Goal: Task Accomplishment & Management: Manage account settings

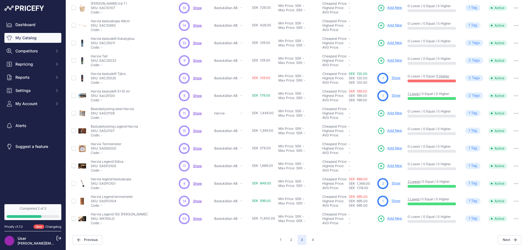
scroll to position [80, 0]
click at [194, 112] on span "Show" at bounding box center [197, 113] width 9 height 4
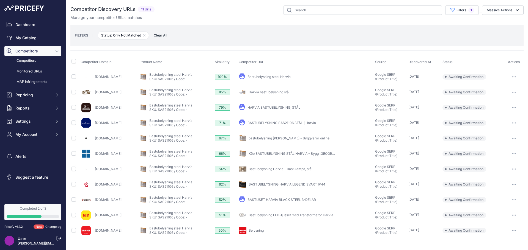
click at [113, 153] on link "Byggstockholm.nu" at bounding box center [108, 154] width 27 height 4
click at [285, 153] on link "Köp BASTUBELYSNING STÅL HARVIA - Bygg Stockholm" at bounding box center [300, 154] width 105 height 4
click at [291, 138] on link "bastubelysning stål harvia - Byggvaror online" at bounding box center [288, 138] width 81 height 4
click at [266, 93] on link "Harvia bastubelysning stål" at bounding box center [268, 92] width 41 height 4
click at [275, 170] on link "Bastubelysning Harvia - Bastulampa, stål" at bounding box center [280, 169] width 64 height 4
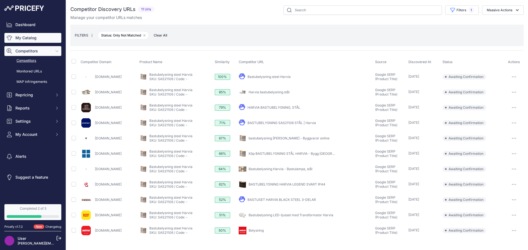
click at [30, 36] on link "My Catalog" at bounding box center [32, 38] width 57 height 10
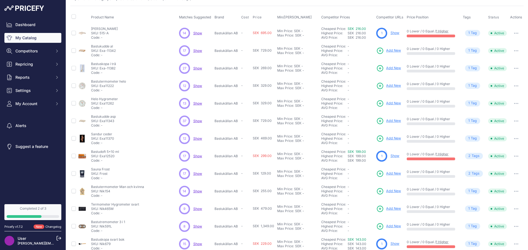
scroll to position [80, 0]
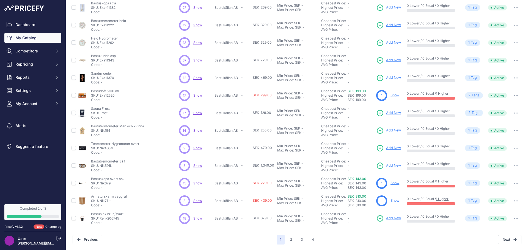
click at [196, 131] on span "Show" at bounding box center [197, 131] width 9 height 4
click at [32, 35] on link "My Catalog" at bounding box center [32, 38] width 57 height 10
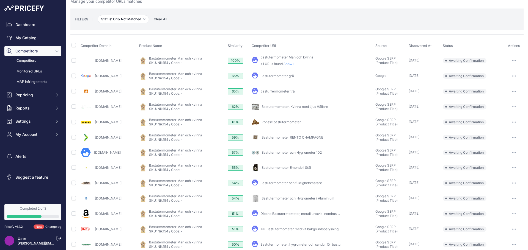
scroll to position [24, 0]
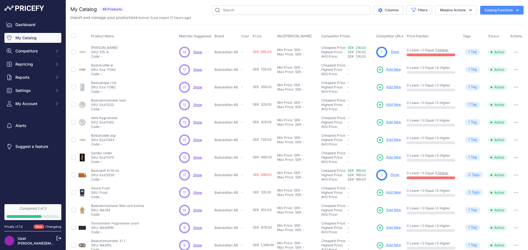
scroll to position [27, 0]
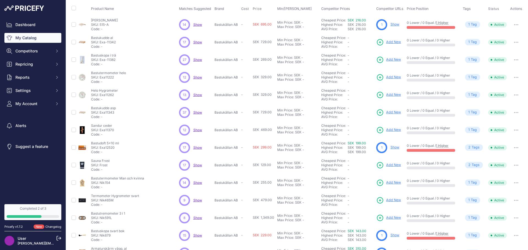
click at [198, 113] on span "Show" at bounding box center [197, 112] width 9 height 4
click at [26, 108] on button "My Account" at bounding box center [32, 104] width 57 height 10
click at [27, 156] on link "Billing" at bounding box center [32, 156] width 57 height 10
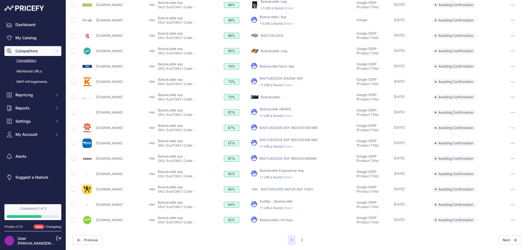
scroll to position [149, 0]
click at [281, 188] on link "BASTUKUDDE NATUR ASP 11343" at bounding box center [286, 189] width 52 height 4
click at [300, 240] on button "2" at bounding box center [302, 240] width 9 height 10
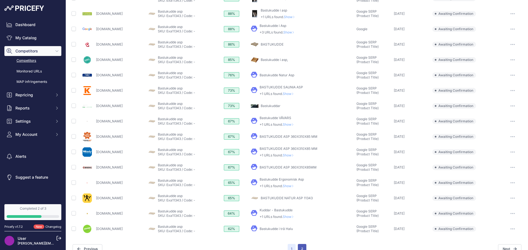
scroll to position [159, 0]
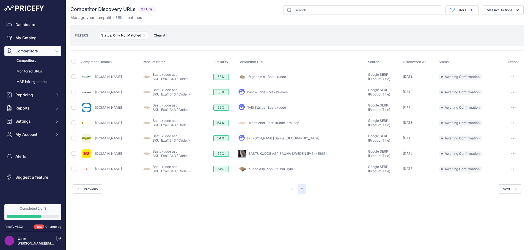
click at [290, 188] on button "1" at bounding box center [291, 189] width 8 height 10
click at [31, 38] on link "My Catalog" at bounding box center [32, 38] width 57 height 10
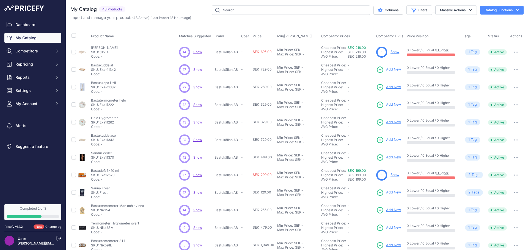
click at [195, 69] on span "Show" at bounding box center [197, 70] width 9 height 4
drag, startPoint x: 90, startPoint y: 170, endPoint x: 119, endPoint y: 178, distance: 30.3
click at [119, 178] on td "Bastudoft 5x10 ml Bastudoft 5x10 ml SKU: Exa12520 Code: -" at bounding box center [134, 176] width 88 height 18
click at [391, 176] on link "Show" at bounding box center [394, 175] width 9 height 4
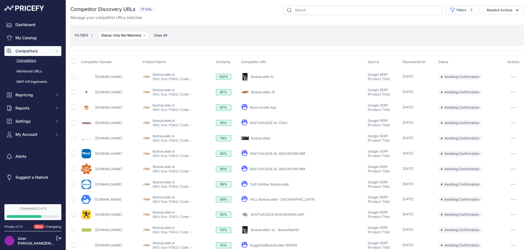
click at [267, 123] on link "BASTUKUDDE AL 11342" at bounding box center [268, 123] width 37 height 4
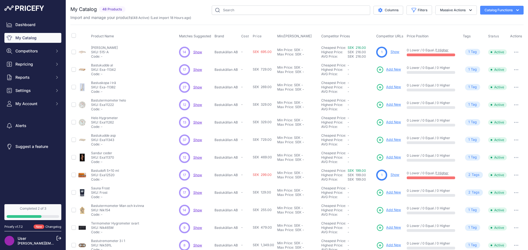
click at [196, 176] on span "Show" at bounding box center [197, 175] width 9 height 4
click at [197, 87] on span "Show" at bounding box center [197, 87] width 9 height 4
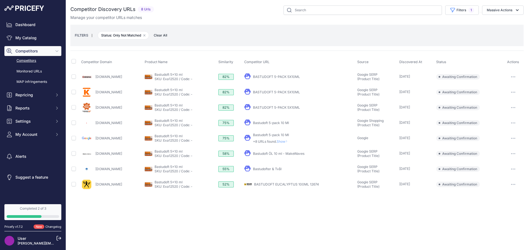
click at [269, 184] on link "BASTUDOFT EUCALYPTUS 100ML 12674" at bounding box center [286, 184] width 65 height 4
click at [267, 169] on link "Bastudofter & Tvål" at bounding box center [267, 169] width 29 height 4
click at [265, 134] on link "Bastudoft 5-pack 10 Ml" at bounding box center [271, 135] width 36 height 4
click at [282, 107] on link "BASTUDOFT 5-PACK 5X10ML" at bounding box center [276, 108] width 47 height 4
click at [265, 92] on link "BASTUDOFT 5-PACK 5X10ML" at bounding box center [276, 92] width 47 height 4
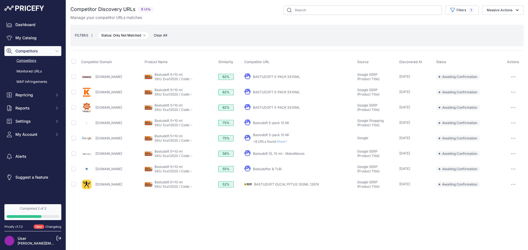
click at [280, 107] on link "BASTUDOFT 5-PACK 5X10ML" at bounding box center [276, 108] width 47 height 4
click at [31, 38] on link "My Catalog" at bounding box center [32, 38] width 57 height 10
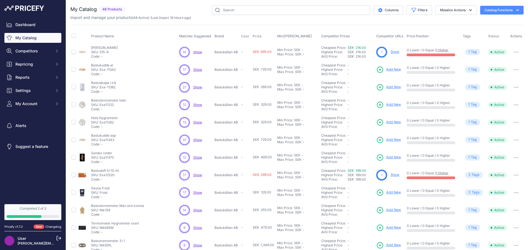
click at [392, 52] on link "Show" at bounding box center [394, 52] width 9 height 4
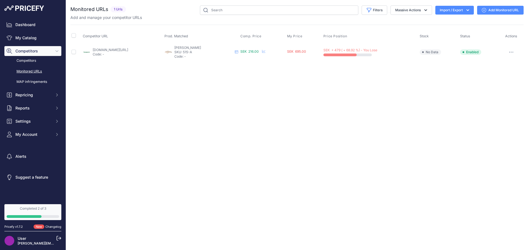
click at [128, 50] on link "bastuspecialisten.se/haruva-bastukudde-luhta?prirule_jdsnikfkfjsd=9886" at bounding box center [110, 50] width 35 height 4
click at [105, 50] on link "bastuspecialisten.se/haruva-bastukudde-luhta?prirule_jdsnikfkfjsd=9886" at bounding box center [110, 50] width 35 height 4
click at [28, 51] on span "Competitors" at bounding box center [33, 50] width 36 height 5
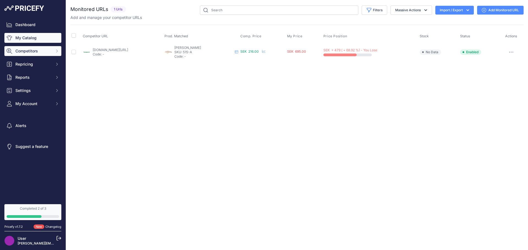
click at [30, 39] on link "My Catalog" at bounding box center [32, 38] width 57 height 10
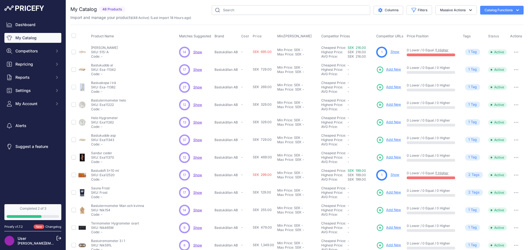
click at [198, 52] on span "Show" at bounding box center [197, 52] width 9 height 4
click at [32, 106] on span "My Account" at bounding box center [33, 103] width 36 height 5
click at [22, 153] on link "Billing" at bounding box center [32, 156] width 57 height 10
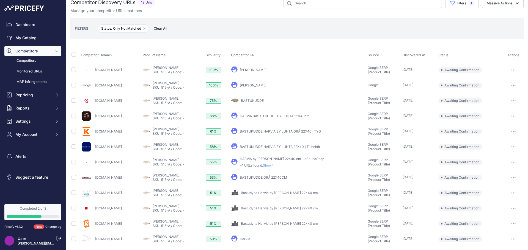
scroll to position [9, 0]
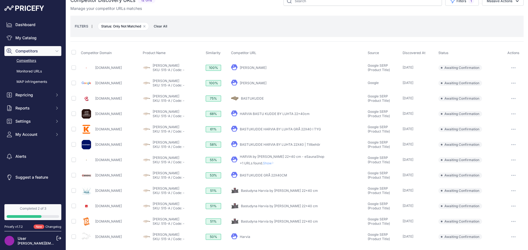
click at [243, 237] on link "Harvia" at bounding box center [245, 237] width 10 height 4
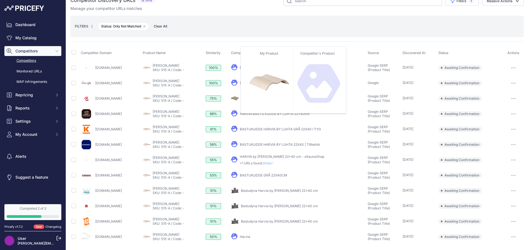
click at [232, 83] on icon at bounding box center [234, 82] width 7 height 7
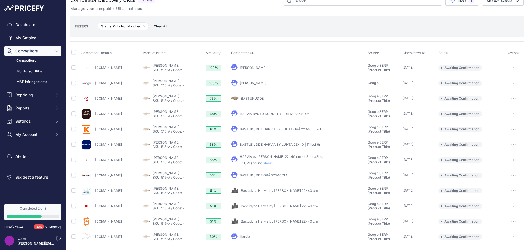
click at [253, 82] on link "Harvia Bastukudde" at bounding box center [253, 83] width 27 height 4
click at [26, 39] on link "My Catalog" at bounding box center [32, 38] width 57 height 10
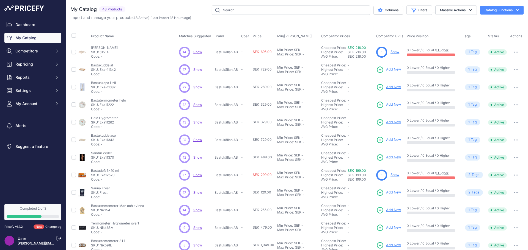
click at [197, 52] on span "Show" at bounding box center [197, 52] width 9 height 4
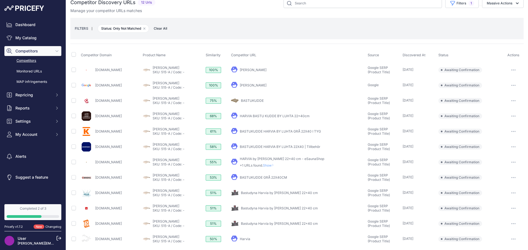
scroll to position [9, 0]
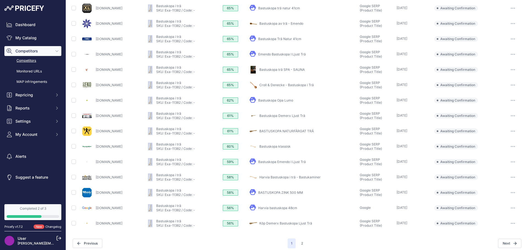
scroll to position [149, 0]
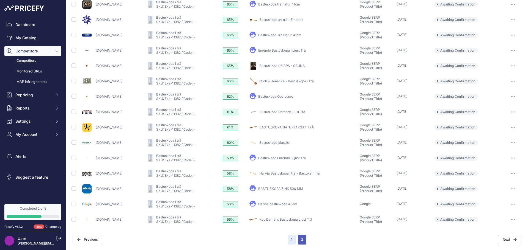
click at [300, 239] on button "2" at bounding box center [302, 240] width 9 height 10
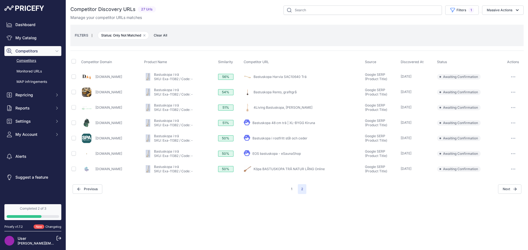
click at [304, 77] on link "Bastuskopa Harvia SAC10640 Trä" at bounding box center [279, 77] width 53 height 4
click at [27, 68] on link "Monitored URLs" at bounding box center [32, 72] width 57 height 10
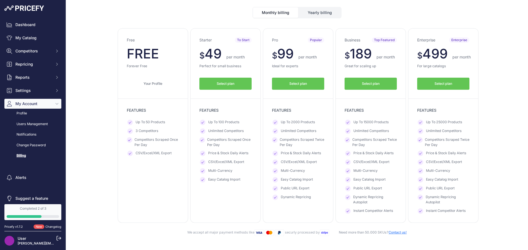
scroll to position [27, 0]
